Goal: Task Accomplishment & Management: Manage account settings

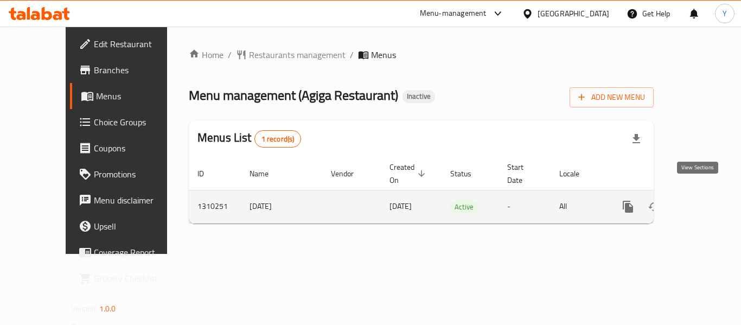
click at [701, 202] on icon "enhanced table" at bounding box center [706, 207] width 10 height 10
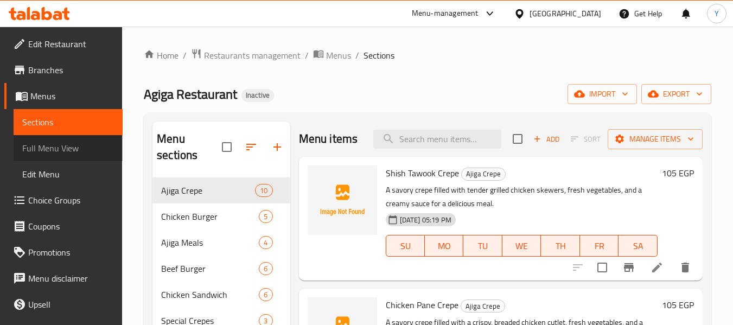
click at [71, 154] on span "Full Menu View" at bounding box center [68, 148] width 92 height 13
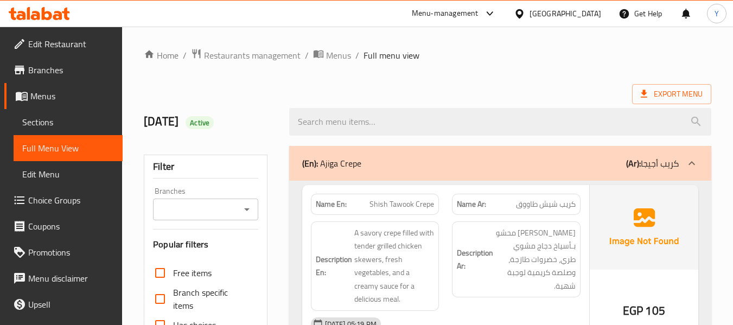
click at [334, 208] on strong "Name En:" at bounding box center [331, 204] width 31 height 11
copy strong "Name En:"
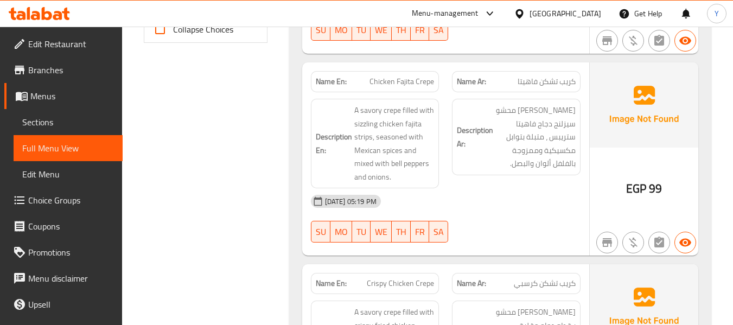
scroll to position [462, 0]
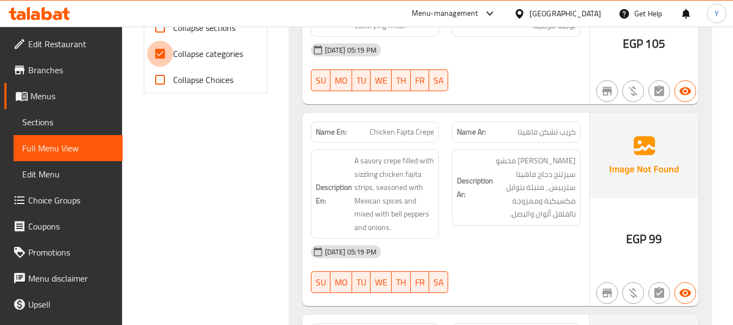
click at [167, 58] on input "Collapse categories" at bounding box center [160, 54] width 26 height 26
checkbox input "false"
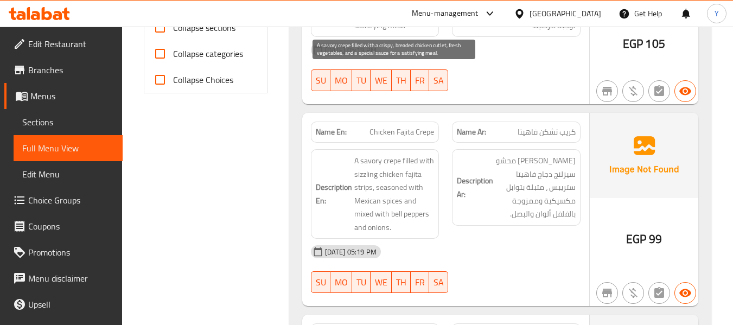
scroll to position [1515, 0]
